Goal: Information Seeking & Learning: Learn about a topic

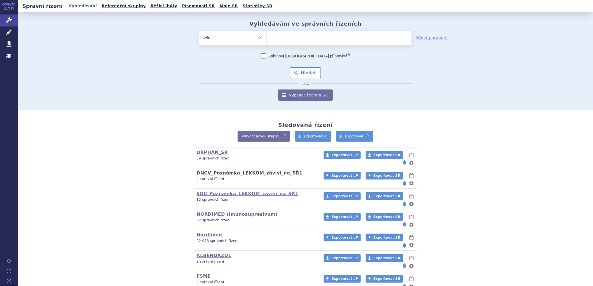
drag, startPoint x: 224, startPoint y: 167, endPoint x: 280, endPoint y: 176, distance: 56.8
click at [224, 171] on link "DNCV_Poznámka_LEKKOM_závisí_na_SŘ1" at bounding box center [249, 173] width 106 height 5
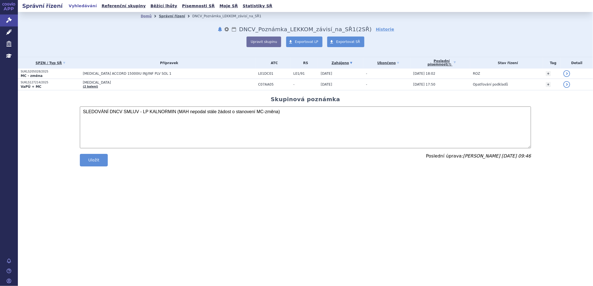
click at [173, 16] on link "Správní řízení" at bounding box center [172, 16] width 26 height 4
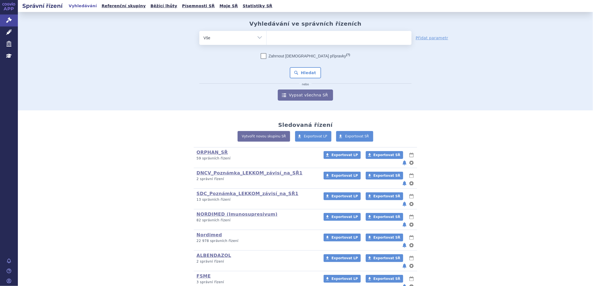
click at [213, 198] on p "13 správních řízení" at bounding box center [256, 200] width 120 height 5
click at [215, 191] on link "SDC_Poznámka_LEKKOM_závisí_na_SŘ1" at bounding box center [247, 193] width 102 height 5
click at [226, 191] on link "SDC_Poznámka_LEKKOM_závisí_na_SŘ1" at bounding box center [247, 193] width 102 height 5
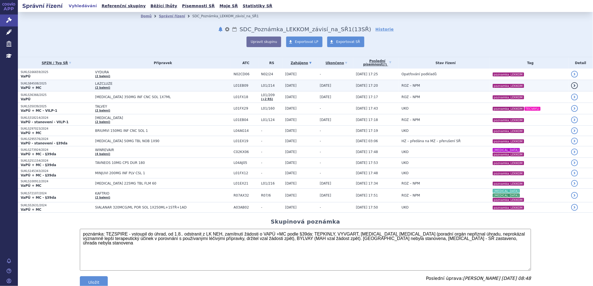
click at [96, 84] on span "LAZCLUZE" at bounding box center [163, 84] width 136 height 4
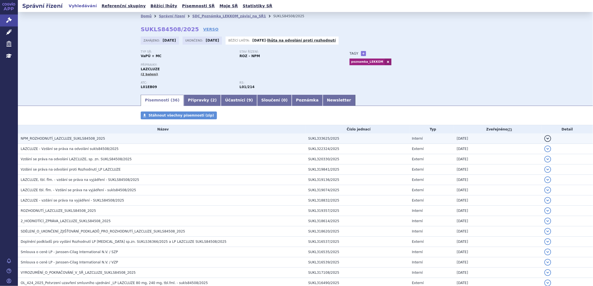
click at [83, 141] on span "NPM_ROZHODNUTÍ_LAZCLUZE_SUKLS84508_2025" at bounding box center [63, 139] width 84 height 4
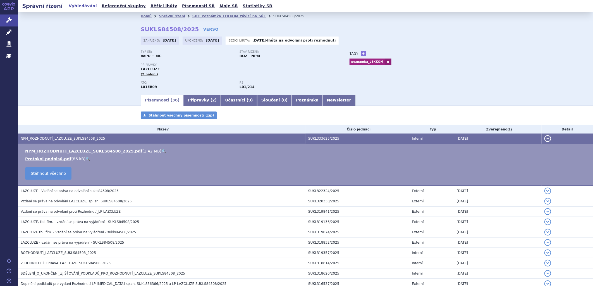
click at [161, 152] on link "🔍" at bounding box center [163, 151] width 5 height 4
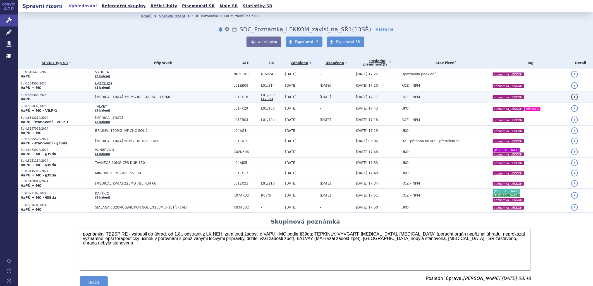
click at [137, 96] on span "[MEDICAL_DATA] 350MG INF CNC SOL 1X7ML" at bounding box center [163, 97] width 136 height 4
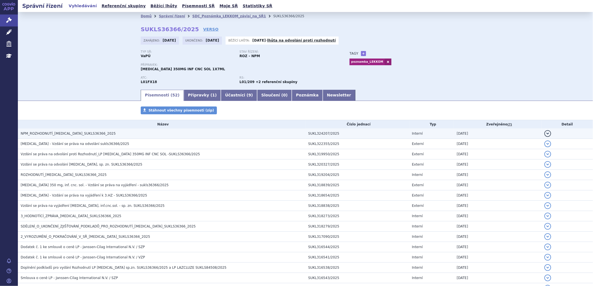
click at [105, 134] on h3 "NPM_ROZHODNUTÍ_[MEDICAL_DATA]_SUKLS36366_2025" at bounding box center [163, 134] width 285 height 6
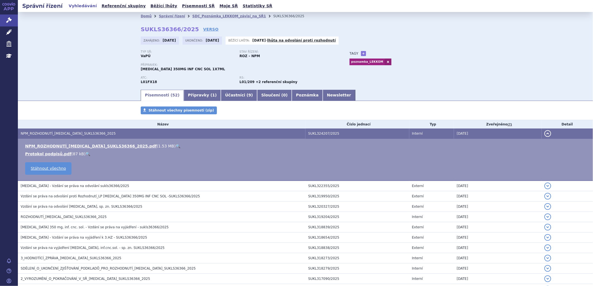
click at [176, 147] on link "🔍" at bounding box center [178, 146] width 5 height 4
click at [507, 72] on div "Domů Správní řízení SDC_Poznámka_LEKKOM_závisí_na_SŘ1 SUKLS36366/2025 SUKLS3636…" at bounding box center [305, 50] width 575 height 77
click at [193, 93] on link "Přípravky ( 1 )" at bounding box center [202, 95] width 37 height 11
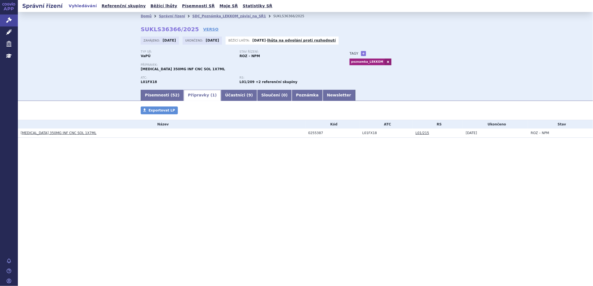
click at [204, 12] on div "Správní řízení Vyhledávání Referenční skupiny Běžící lhůty Písemnosti SŘ Moje S…" at bounding box center [305, 143] width 575 height 286
drag, startPoint x: 204, startPoint y: 12, endPoint x: 204, endPoint y: 17, distance: 4.5
click at [204, 17] on link "SDC_Poznámka_LEKKOM_závisí_na_SŘ1" at bounding box center [229, 16] width 74 height 4
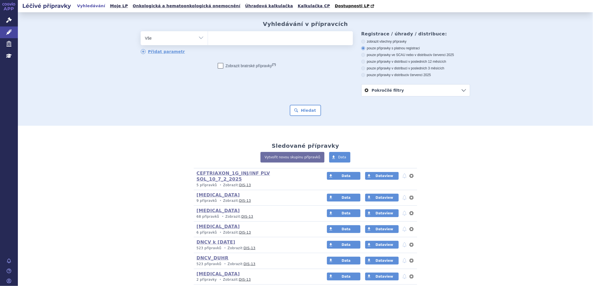
click at [218, 40] on ul at bounding box center [280, 37] width 145 height 12
click at [208, 40] on select at bounding box center [208, 38] width 0 height 14
type input "02"
type input "0255"
type input "02553"
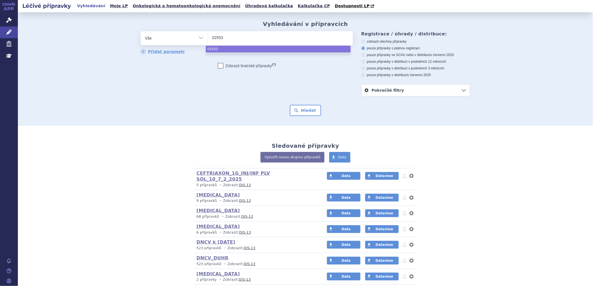
type input "025538"
type input "0255387"
select select "0255387"
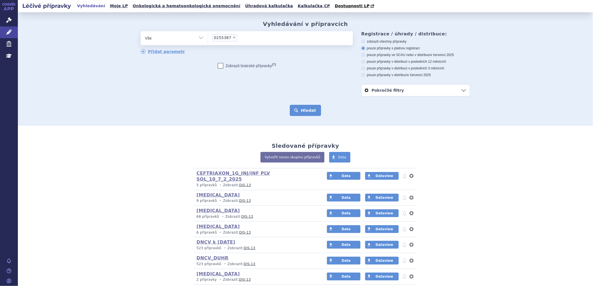
click at [305, 110] on button "Hledat" at bounding box center [306, 110] width 32 height 11
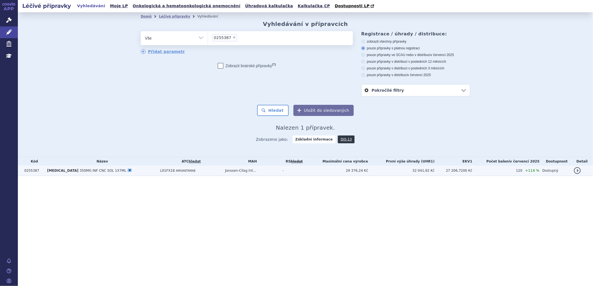
click at [218, 175] on td "L01FX18 AMIVANTAMAB" at bounding box center [189, 171] width 65 height 10
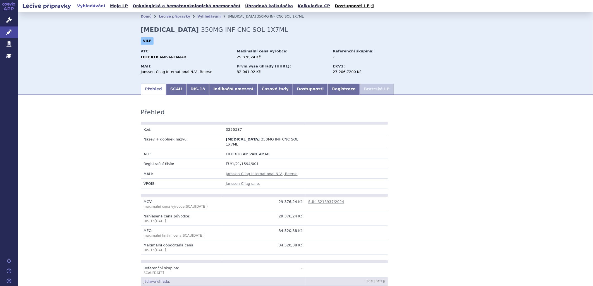
click at [360, 90] on li "Bratrské LP" at bounding box center [377, 89] width 34 height 11
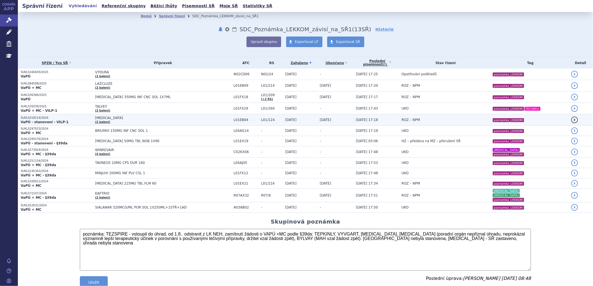
click at [95, 119] on span "[MEDICAL_DATA]" at bounding box center [163, 118] width 136 height 4
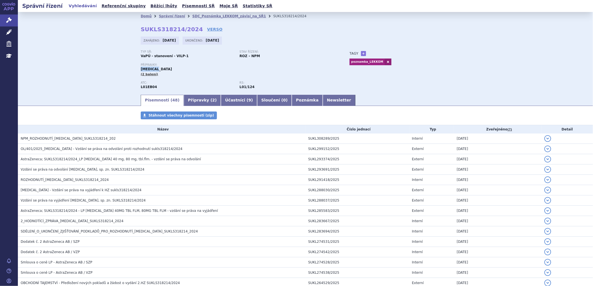
drag, startPoint x: 154, startPoint y: 69, endPoint x: 137, endPoint y: 70, distance: 16.5
click at [137, 70] on div "Domů Správní řízení SDC_Poznámka_LEKKOM_závisí_na_SŘ1 SUKLS318214/2024 SUKLS318…" at bounding box center [305, 57] width 352 height 74
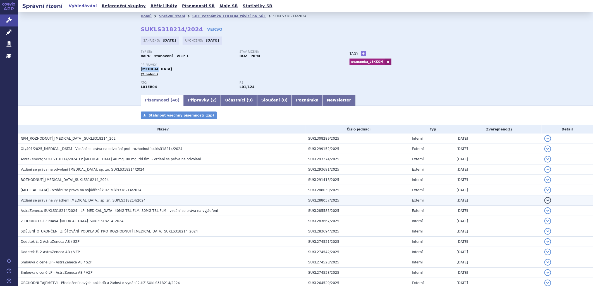
copy span "[MEDICAL_DATA]"
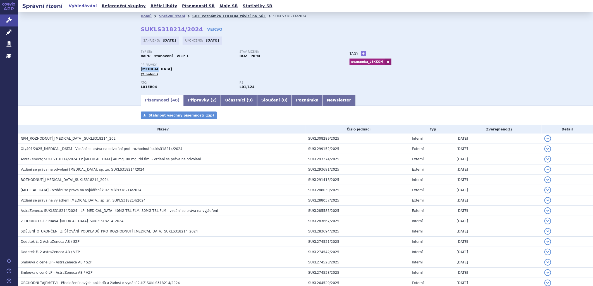
click at [204, 15] on link "SDC_Poznámka_LEKKOM_závisí_na_SŘ1" at bounding box center [229, 16] width 74 height 4
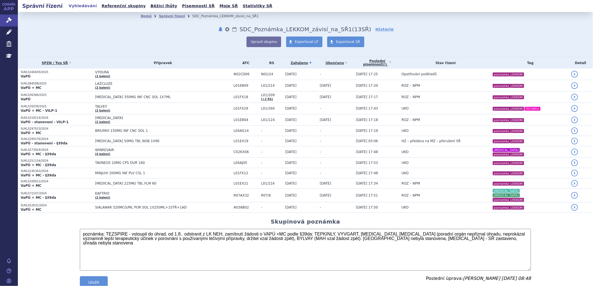
click at [160, 213] on div "SPZN / Typ SŘ Přípravek ATC RS Zahájeno (?)" at bounding box center [305, 167] width 575 height 220
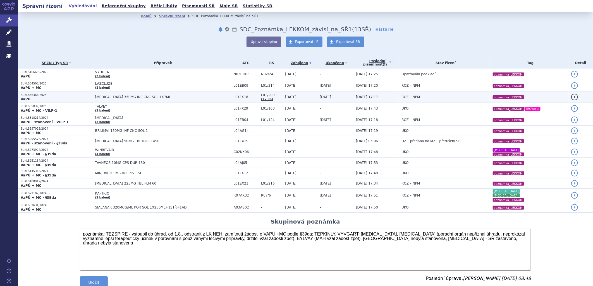
click at [95, 95] on span "[MEDICAL_DATA] 350MG INF CNC SOL 1X7ML" at bounding box center [163, 97] width 136 height 4
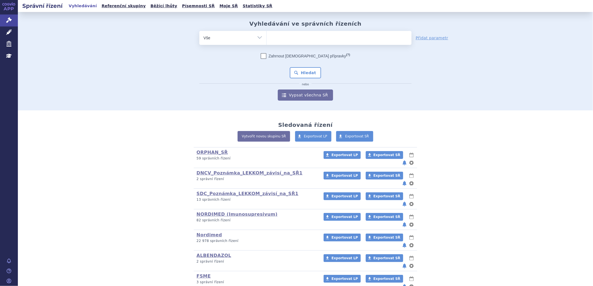
click at [281, 39] on ul at bounding box center [338, 37] width 145 height 12
click at [266, 39] on select at bounding box center [266, 38] width 0 height 14
type input "va"
type input "vax"
type input "vaxi"
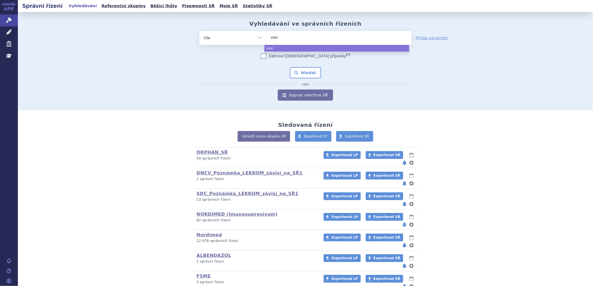
type input "vaxig"
type input "vaxigri"
type input "vaxigrip"
type input "vaxigrip t"
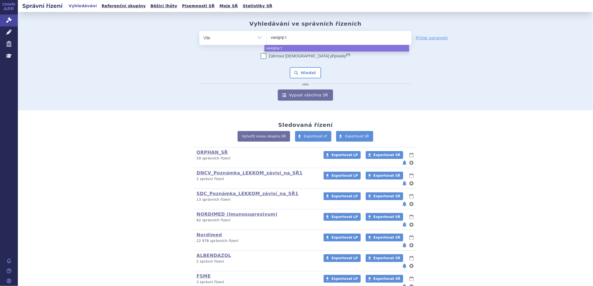
type input "vaxigrip te"
type input "vaxigrip tet"
type input "vaxigrip tetr"
type input "vaxigrip tetra"
select select "vaxigrip tetra"
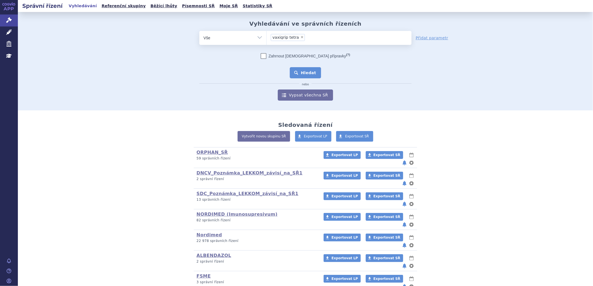
click at [303, 71] on button "Hledat" at bounding box center [306, 72] width 32 height 11
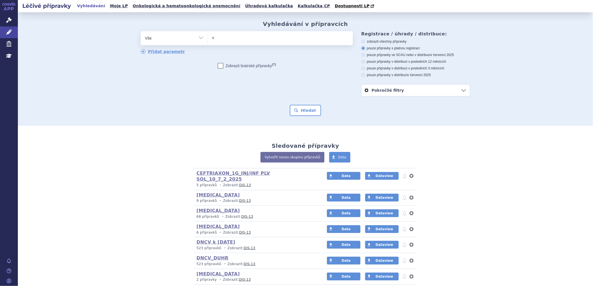
type input "va"
type input "vax"
type input "vaxi"
type input "vaxig"
type input "vaxigr"
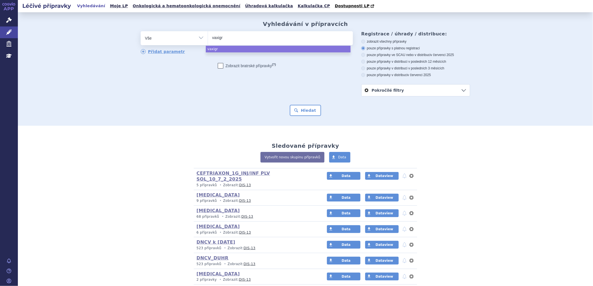
type input "vaxigri"
type input "vaxigrip"
type input "vaxigrip t"
type input "vaxigrip te"
type input "vaxigrip tet"
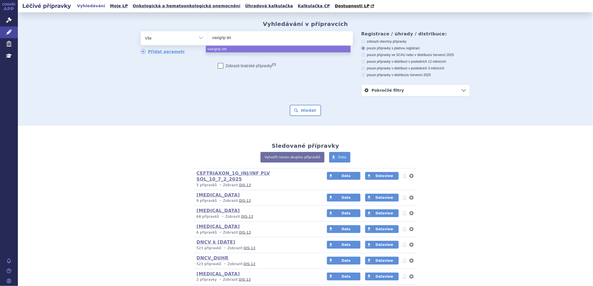
type input "vaxigrip tetr"
type input "vaxigrip tetra"
select select "vaxigrip tetra"
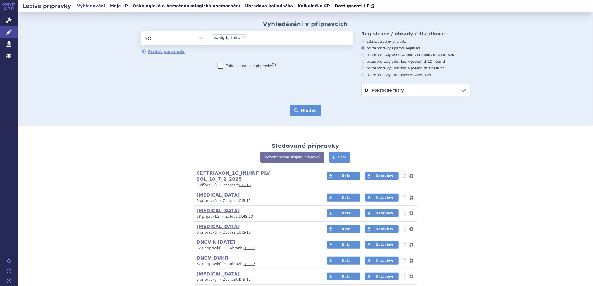
click at [296, 111] on button "Hledat" at bounding box center [306, 110] width 32 height 11
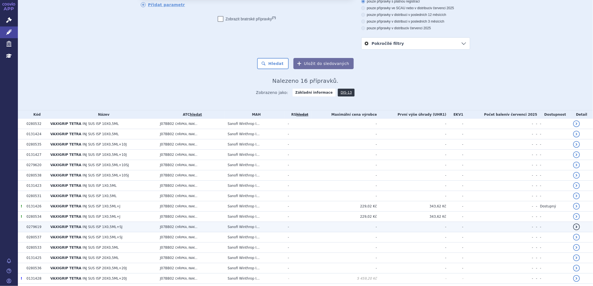
scroll to position [62, 0]
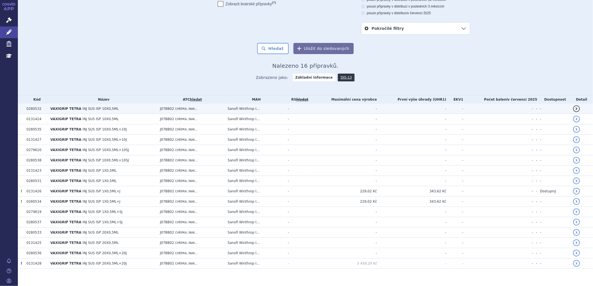
click at [261, 109] on td "Sanofi Winthrop I..." at bounding box center [255, 109] width 60 height 10
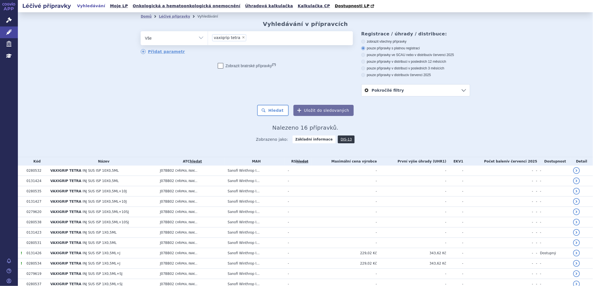
click at [242, 37] on span "×" at bounding box center [243, 37] width 3 height 3
click at [208, 37] on select "vaxigrip tetra" at bounding box center [208, 38] width 0 height 14
select select
click at [237, 40] on ul at bounding box center [280, 37] width 145 height 12
click at [208, 40] on select "vaxigrip tetra" at bounding box center [208, 38] width 0 height 14
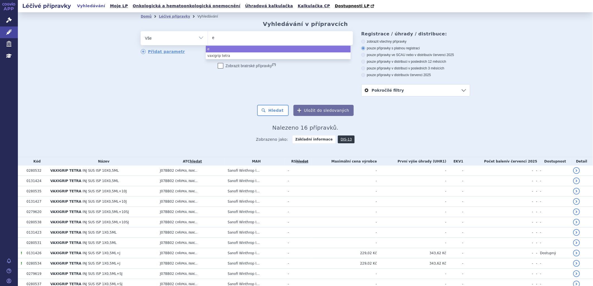
type input "ef"
type input "efl"
type input "eflu"
type input "eflue"
type input "efluel"
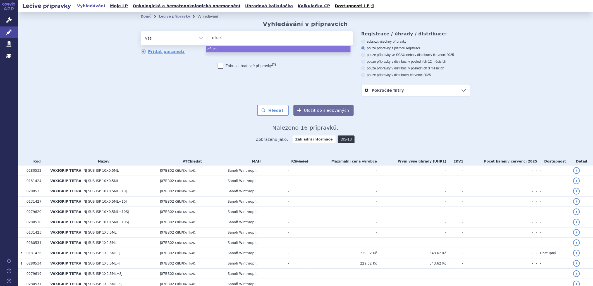
type input "eflueld"
type input "efluelda"
select select "efluelda"
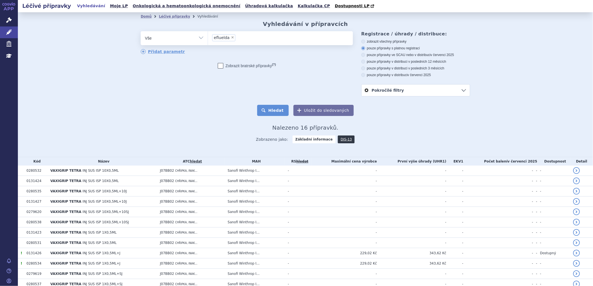
click at [275, 112] on button "Hledat" at bounding box center [273, 110] width 32 height 11
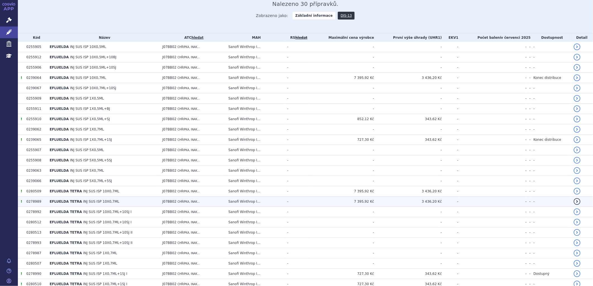
scroll to position [155, 0]
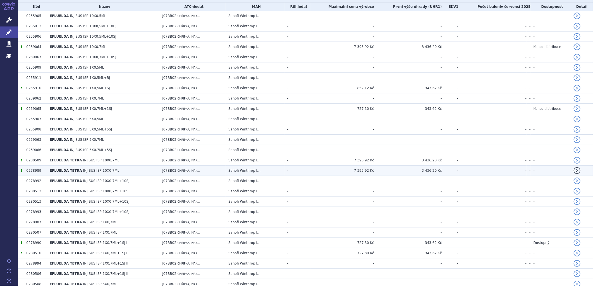
click at [47, 171] on td "EFLUELDA TETRA INJ SUS ISP 10X0,7ML" at bounding box center [103, 171] width 113 height 10
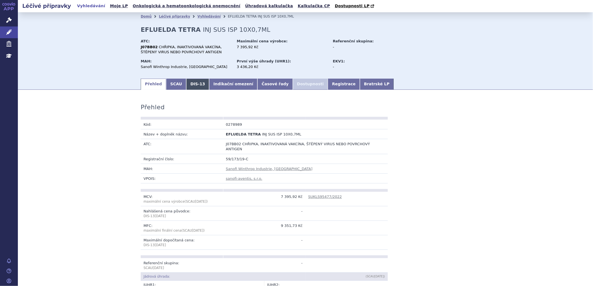
click at [190, 86] on link "DIS-13" at bounding box center [197, 84] width 23 height 11
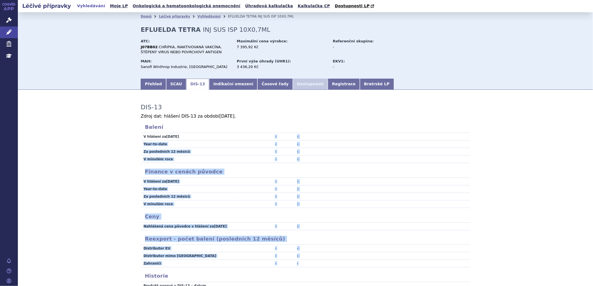
drag, startPoint x: 260, startPoint y: 135, endPoint x: 297, endPoint y: 263, distance: 134.2
click at [297, 263] on div "DIS-13 Zdroj dat: hlášení DIS-13 za období Jul 2025 . Balení V hlášení za Jul 2…" at bounding box center [305, 192] width 352 height 194
click at [250, 146] on td "-" at bounding box center [259, 145] width 42 height 8
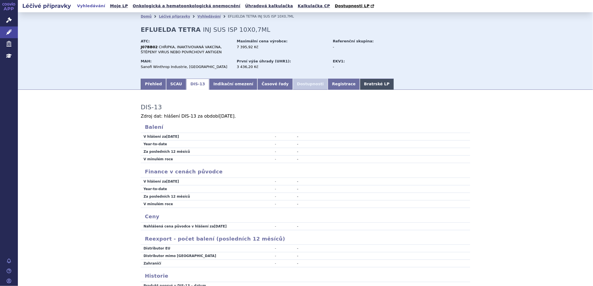
click at [360, 83] on link "Bratrské LP" at bounding box center [377, 84] width 34 height 11
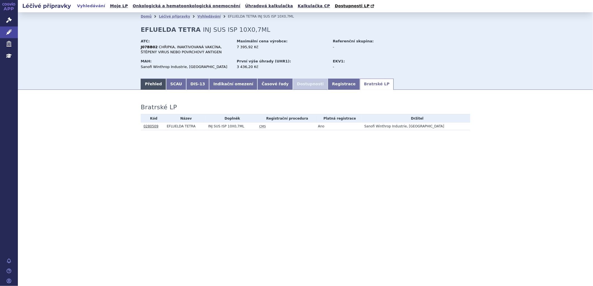
click at [155, 85] on link "Přehled" at bounding box center [153, 84] width 25 height 11
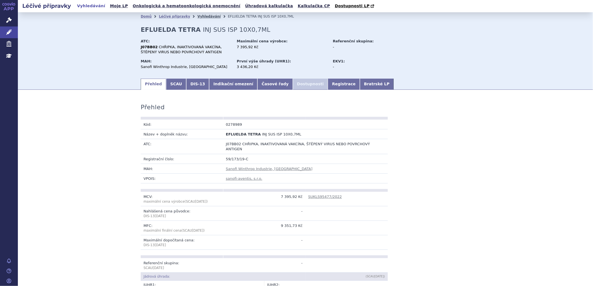
click at [200, 15] on link "Vyhledávání" at bounding box center [208, 17] width 23 height 4
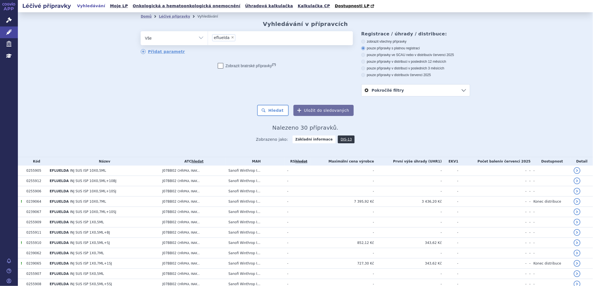
click at [231, 38] on span "×" at bounding box center [232, 37] width 3 height 3
click at [208, 38] on select "efluelda" at bounding box center [208, 38] width 0 height 14
select select
type input "0278990"
select select "0278990"
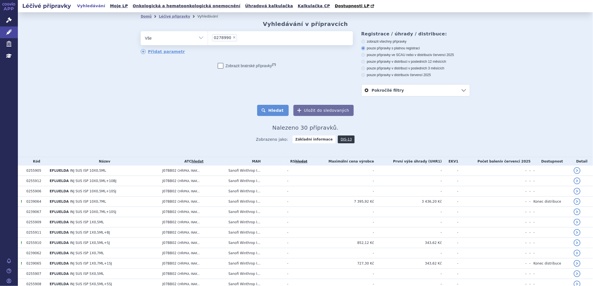
click at [280, 110] on button "Hledat" at bounding box center [273, 110] width 32 height 11
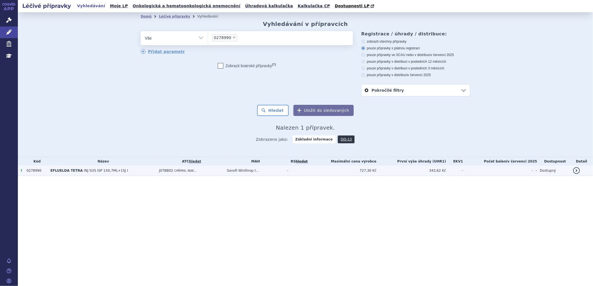
click at [168, 173] on td "J07BB02 CHŘIPKA, INAK..." at bounding box center [190, 171] width 68 height 10
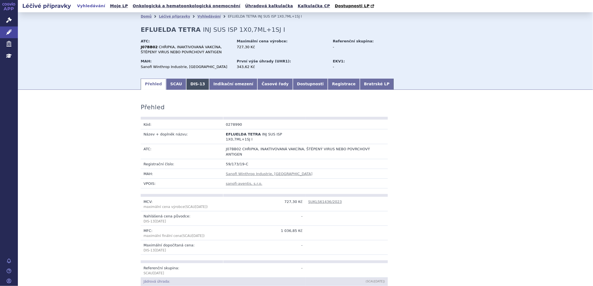
click at [187, 85] on link "DIS-13" at bounding box center [197, 84] width 23 height 11
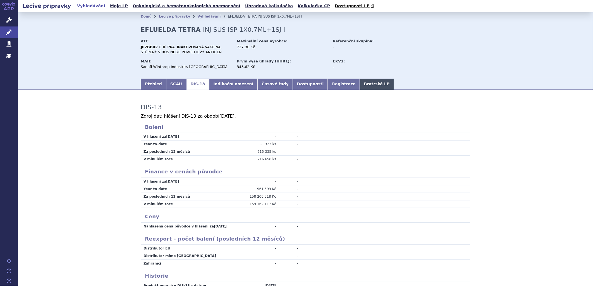
click at [360, 85] on link "Bratrské LP" at bounding box center [377, 84] width 34 height 11
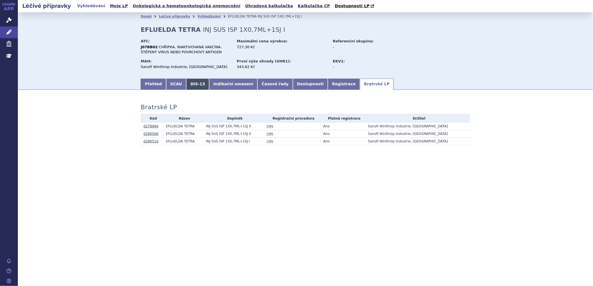
click at [191, 83] on link "DIS-13" at bounding box center [197, 84] width 23 height 11
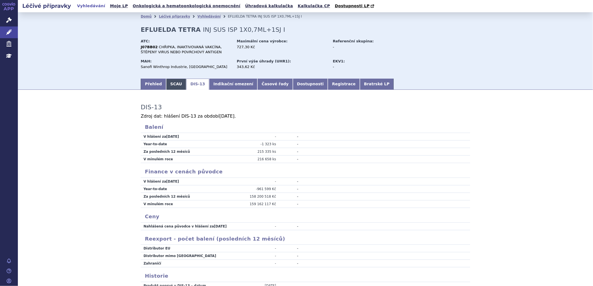
click at [169, 84] on link "SCAU" at bounding box center [176, 84] width 20 height 11
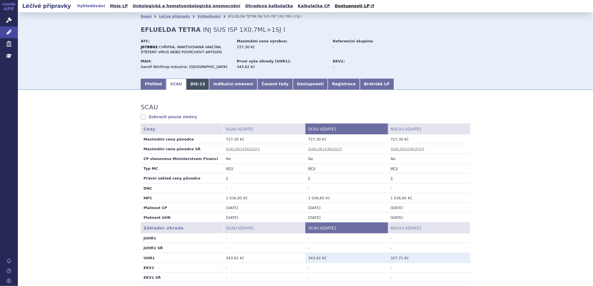
click at [186, 85] on link "DIS-13" at bounding box center [197, 84] width 23 height 11
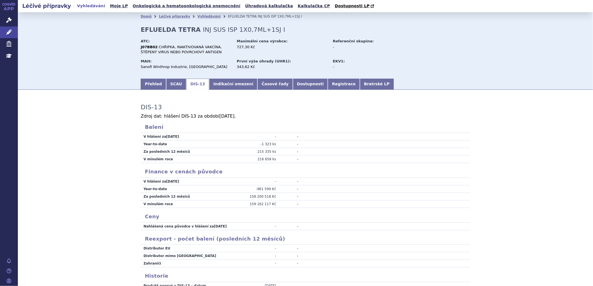
drag, startPoint x: 70, startPoint y: 31, endPoint x: 39, endPoint y: 8, distance: 38.5
click at [69, 30] on div "Domů Léčivé přípravky Vyhledávání EFLUELDA TETRA INJ SUS ISP 1X0,7ML+1SJ I EFLU…" at bounding box center [305, 45] width 575 height 66
click at [360, 84] on link "Bratrské LP" at bounding box center [377, 84] width 34 height 11
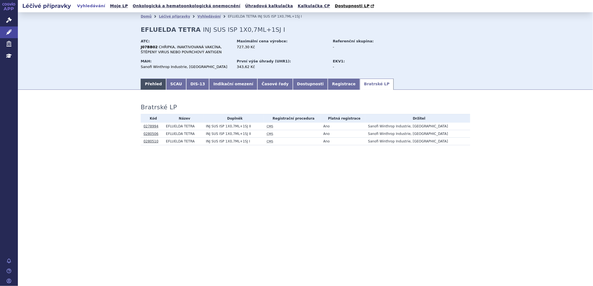
click at [152, 86] on link "Přehled" at bounding box center [153, 84] width 25 height 11
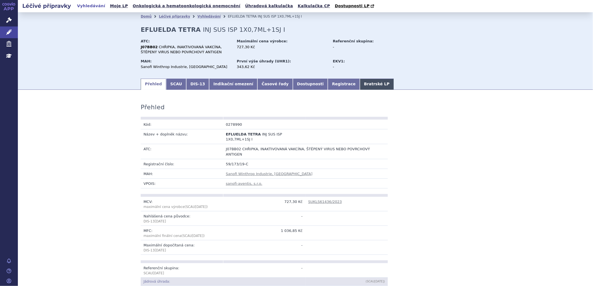
click at [360, 85] on link "Bratrské LP" at bounding box center [377, 84] width 34 height 11
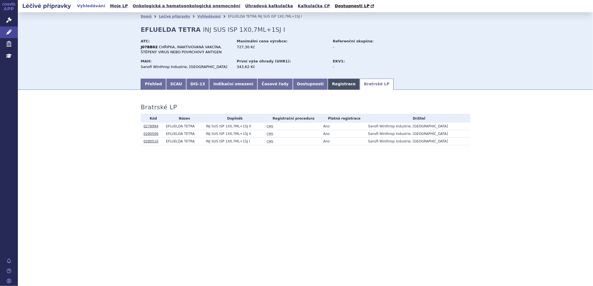
click at [328, 83] on link "Registrace" at bounding box center [344, 84] width 32 height 11
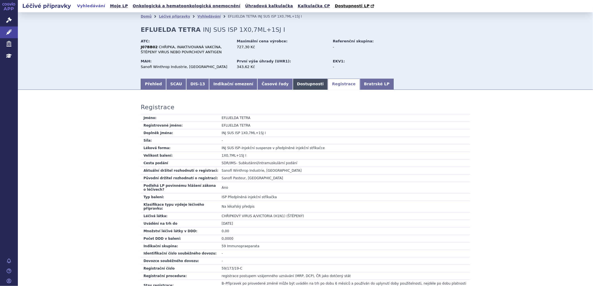
click at [293, 85] on link "Dostupnosti" at bounding box center [310, 84] width 35 height 11
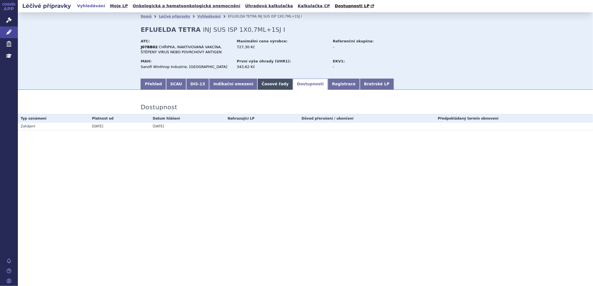
click at [266, 83] on link "Časové řady" at bounding box center [274, 84] width 35 height 11
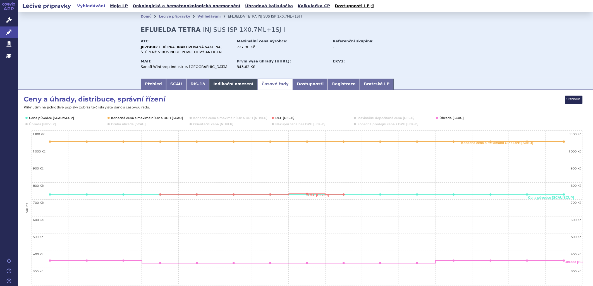
click at [228, 86] on link "Indikační omezení" at bounding box center [233, 84] width 48 height 11
